Goal: Navigation & Orientation: Find specific page/section

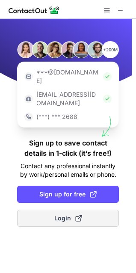
click at [78, 215] on span at bounding box center [78, 218] width 7 height 7
